Goal: Task Accomplishment & Management: Manage account settings

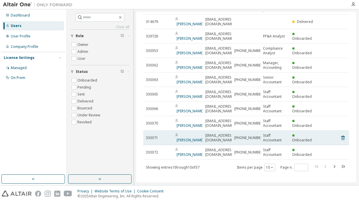
scroll to position [31, 0]
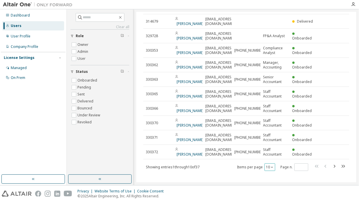
click at [271, 167] on icon "button" at bounding box center [272, 167] width 2 height 1
click at [251, 155] on div "100" at bounding box center [267, 155] width 46 height 7
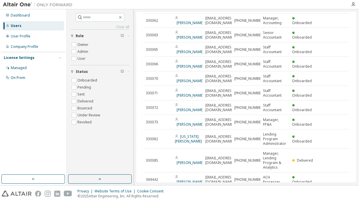
scroll to position [0, 0]
